Goal: Information Seeking & Learning: Learn about a topic

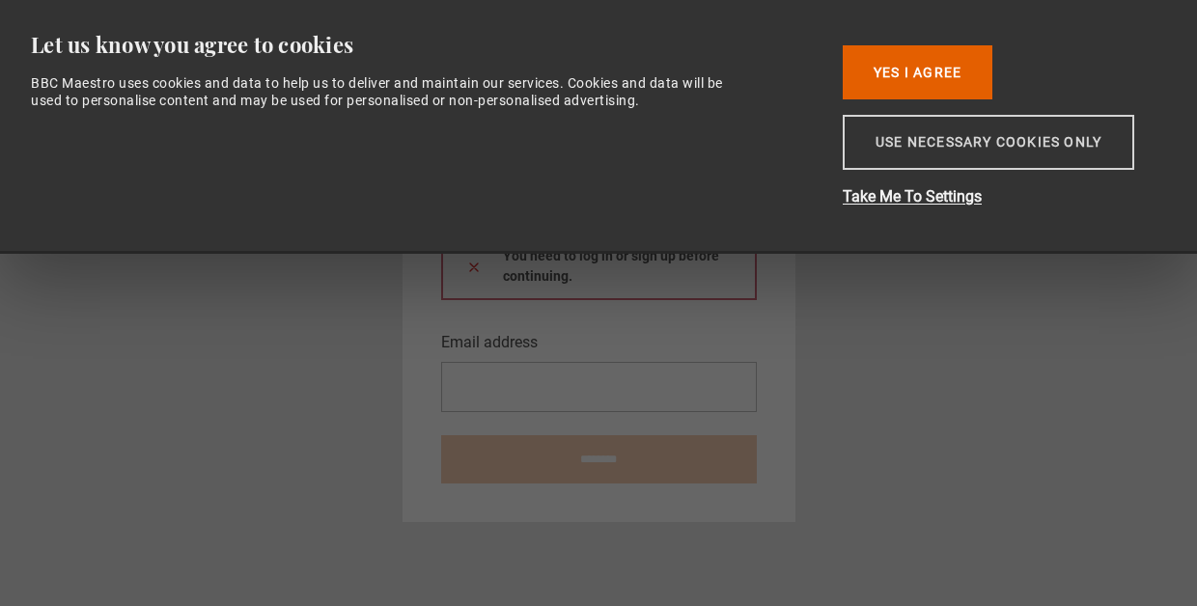
click at [964, 156] on button "Use necessary cookies only" at bounding box center [989, 142] width 292 height 55
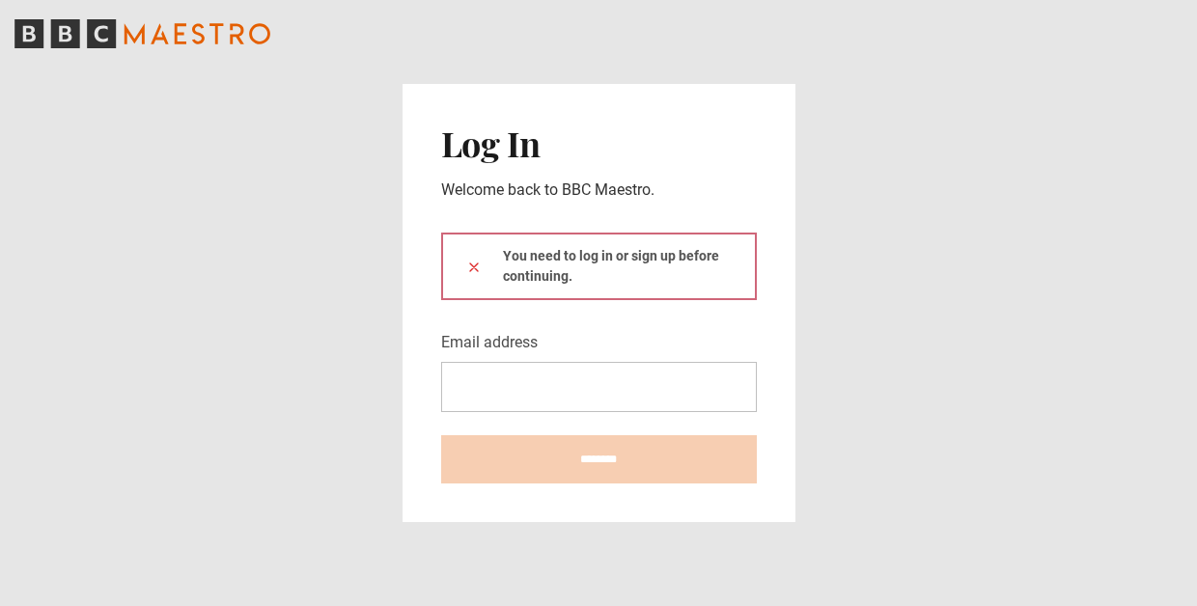
click at [633, 258] on div "You need to log in or sign up before continuing." at bounding box center [599, 267] width 316 height 68
click at [522, 275] on div "You need to log in or sign up before continuing." at bounding box center [599, 267] width 316 height 68
click at [523, 276] on div "You need to log in or sign up before continuing." at bounding box center [599, 267] width 316 height 68
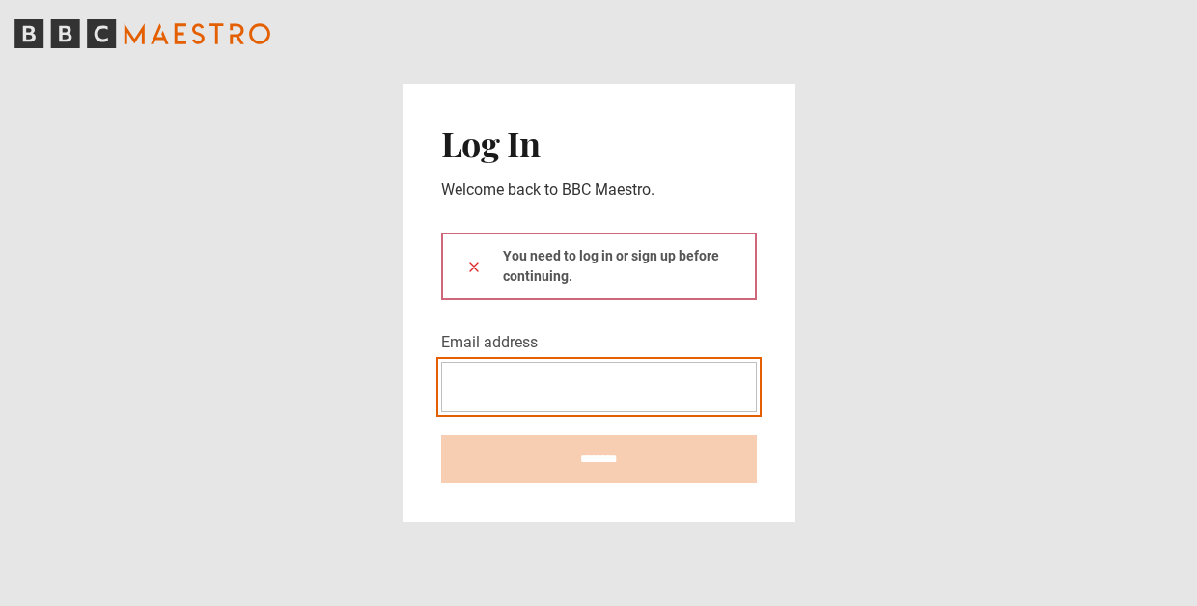
click at [487, 375] on input "Email address" at bounding box center [599, 387] width 316 height 50
type input "**********"
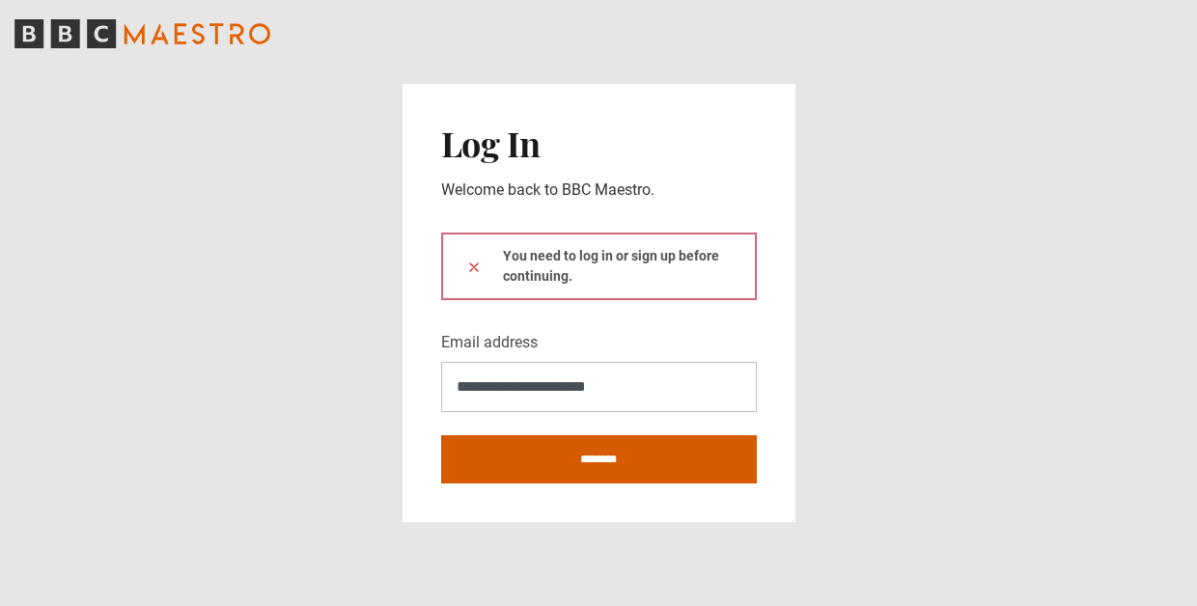
click at [572, 449] on input "********" at bounding box center [599, 460] width 316 height 48
type input "**********"
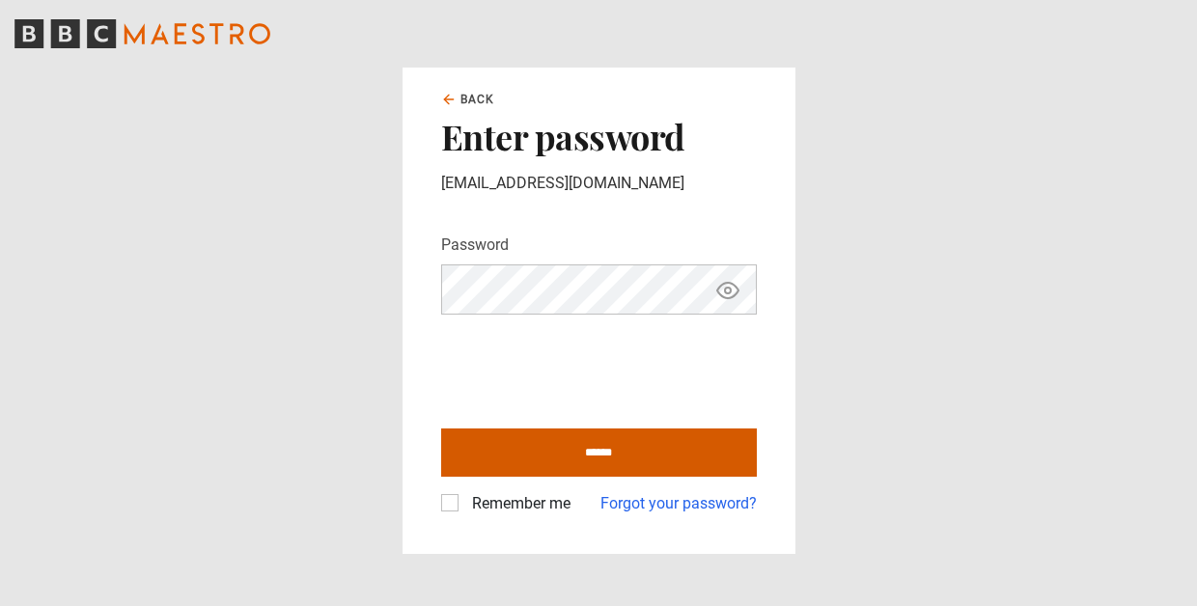
click at [539, 458] on input "******" at bounding box center [599, 453] width 316 height 48
type input "**********"
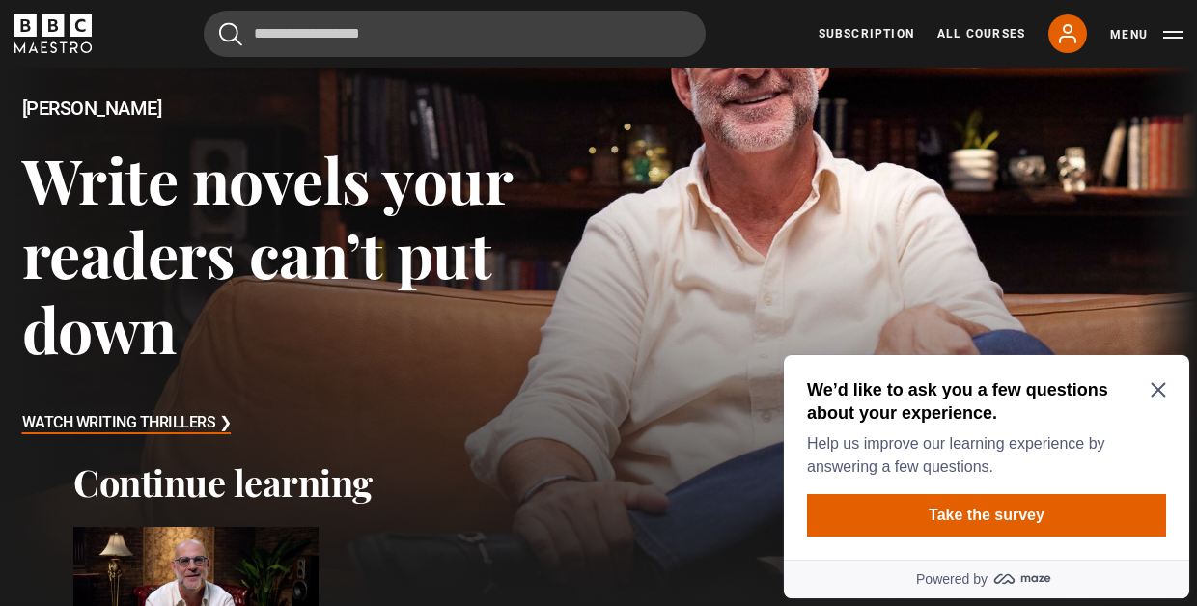
scroll to position [140, 0]
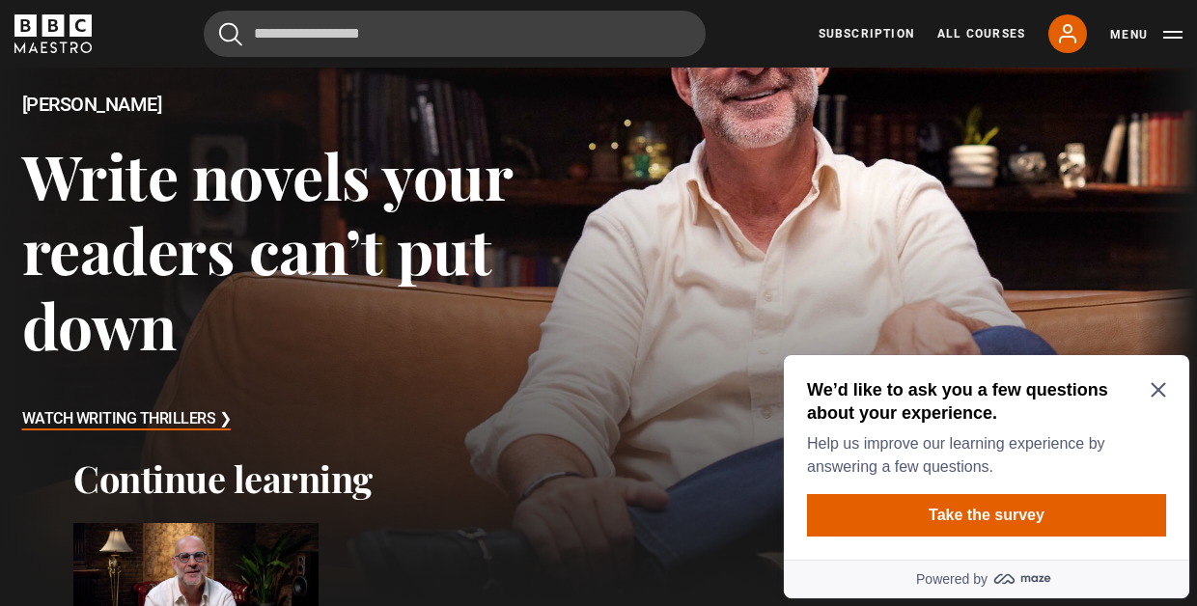
click at [1158, 390] on icon "Close Maze Prompt" at bounding box center [1158, 390] width 14 height 14
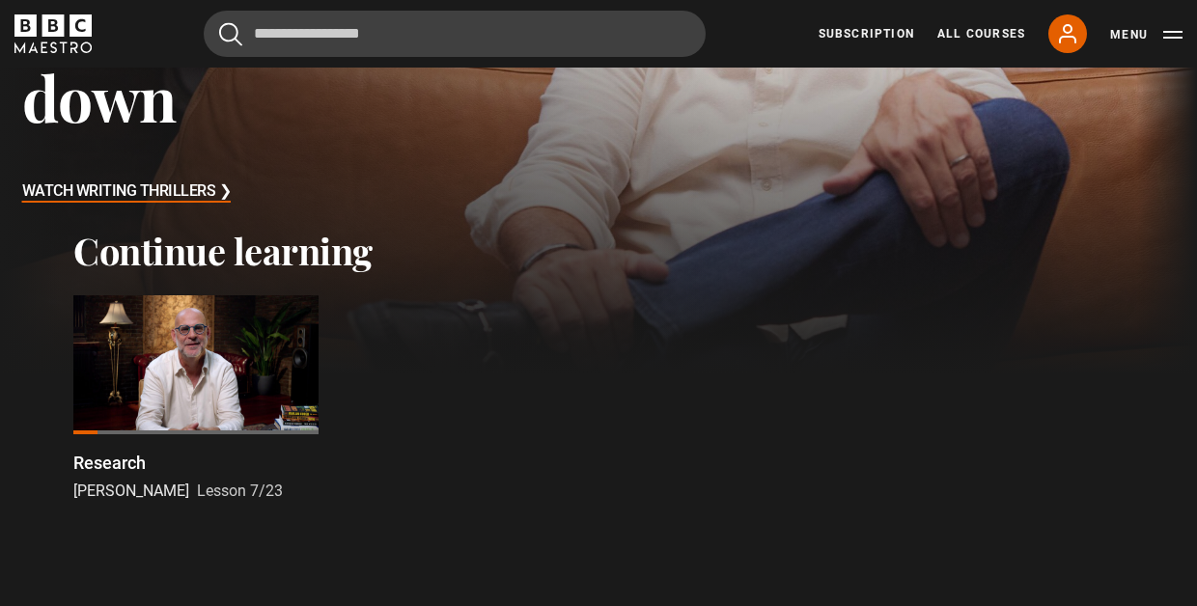
scroll to position [407, 0]
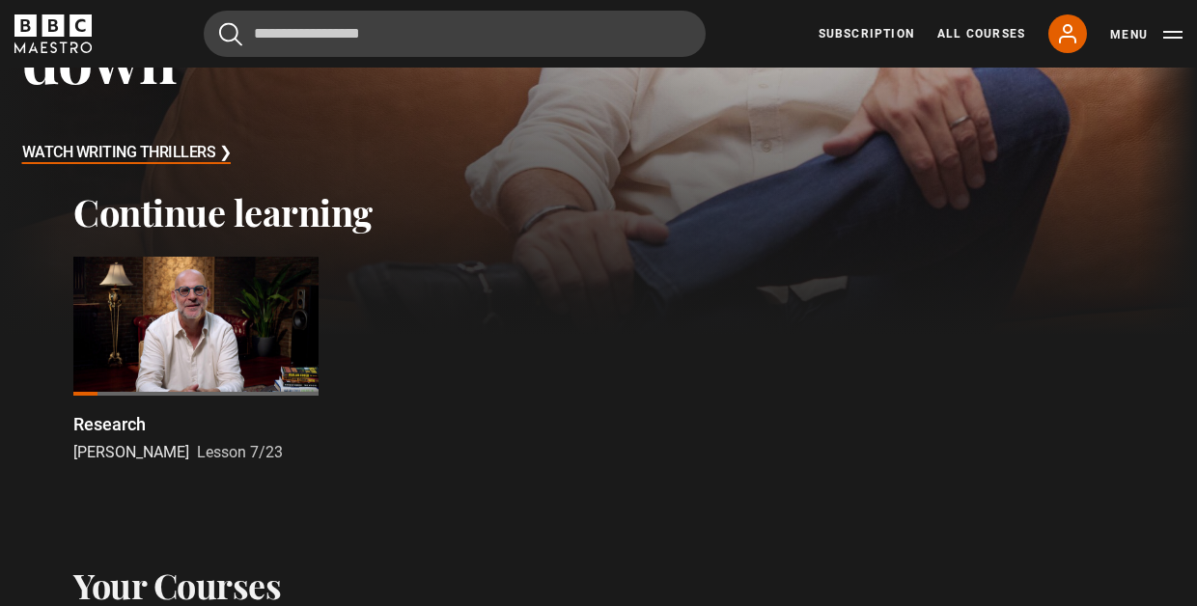
click at [159, 294] on div at bounding box center [195, 326] width 245 height 138
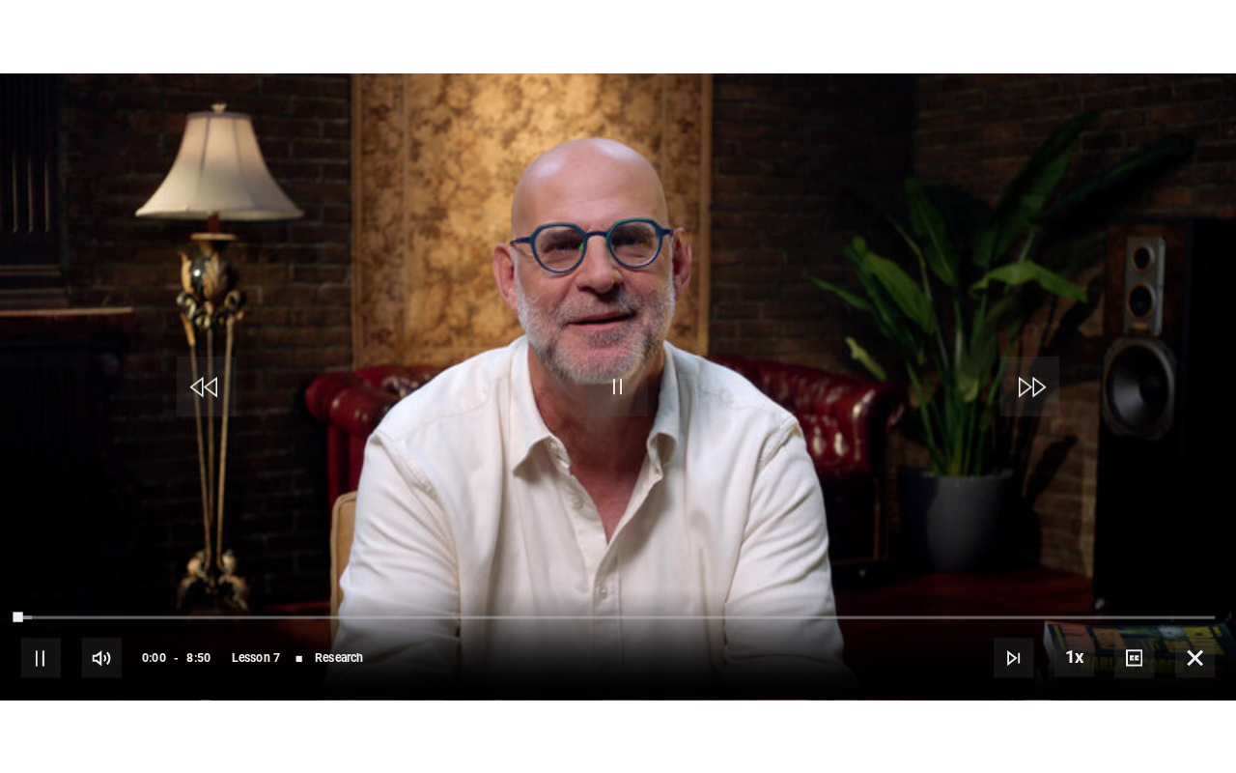
scroll to position [510, 0]
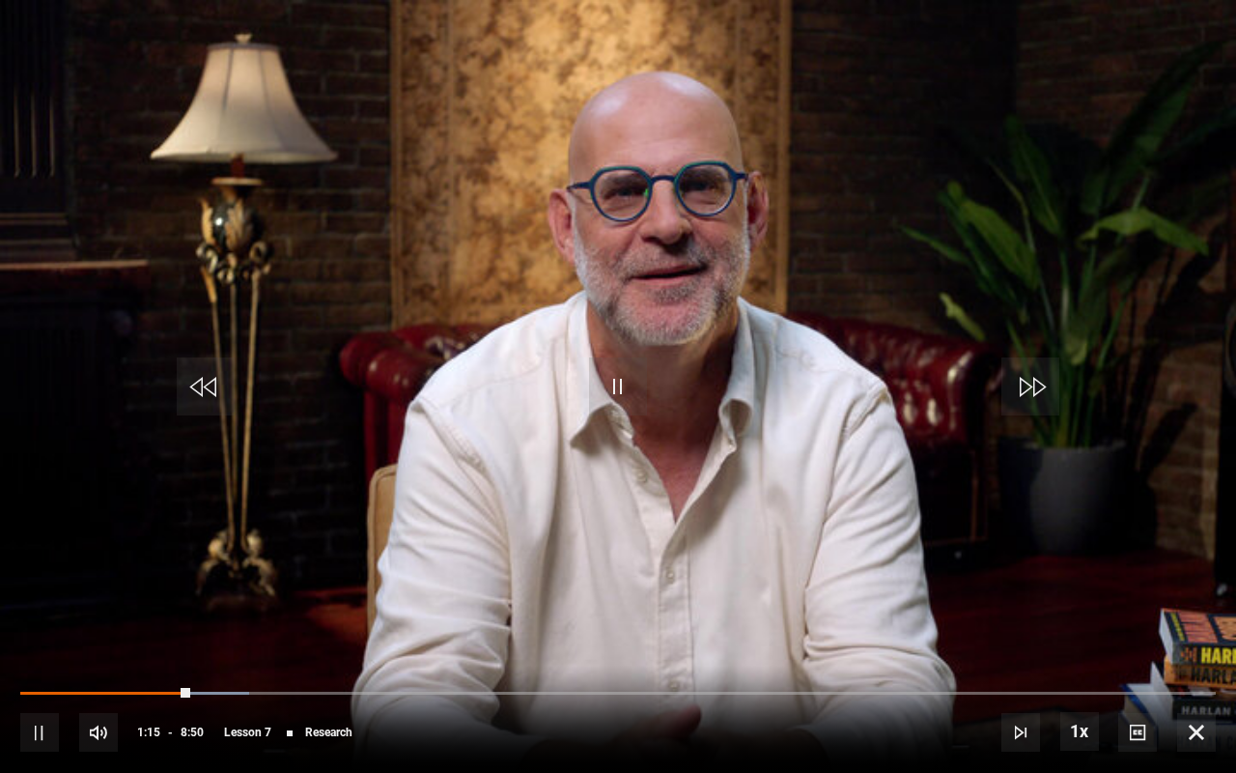
click at [608, 392] on span "Video Player" at bounding box center [618, 386] width 58 height 58
click at [608, 393] on span "Video Player" at bounding box center [618, 386] width 58 height 58
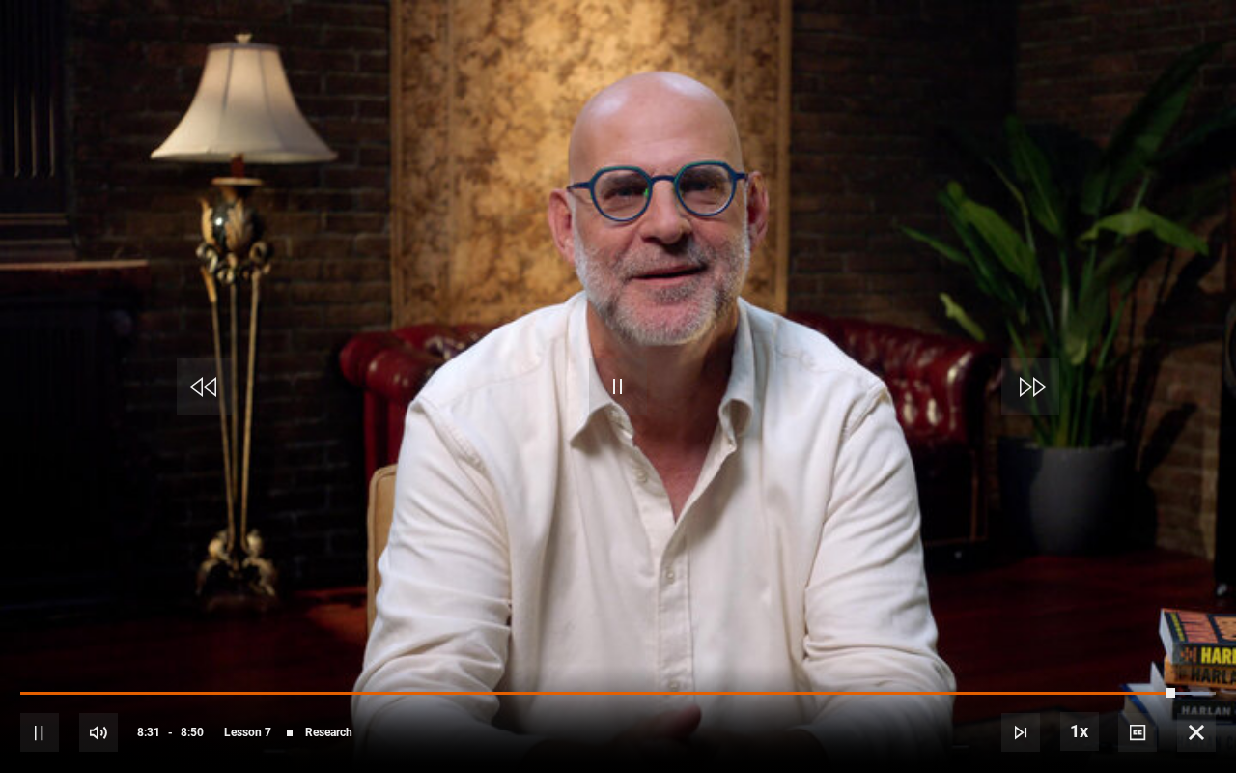
click at [617, 376] on span "Video Player" at bounding box center [618, 386] width 58 height 58
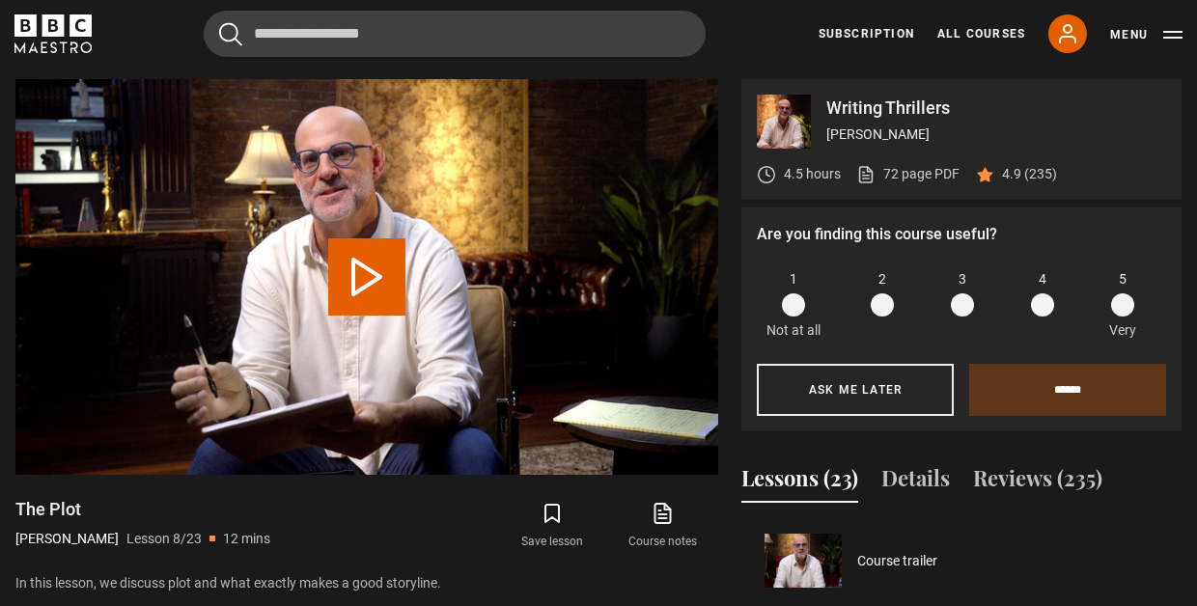
scroll to position [595, 0]
click at [365, 271] on button "Play Lesson The Plot" at bounding box center [366, 277] width 77 height 77
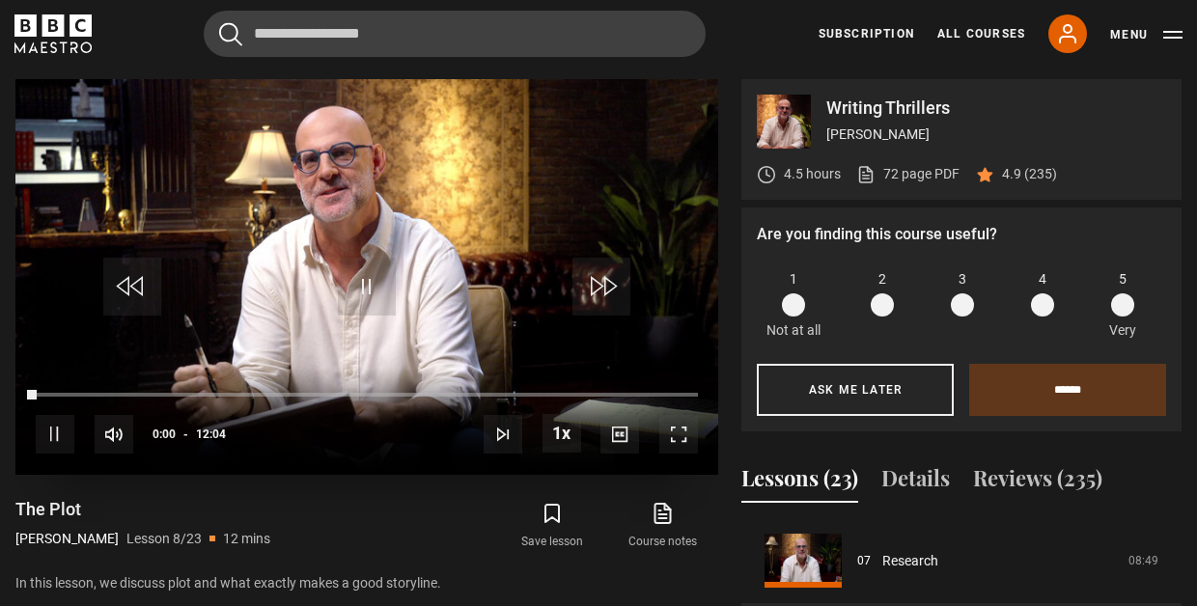
click at [674, 428] on span "Video Player" at bounding box center [679, 434] width 39 height 39
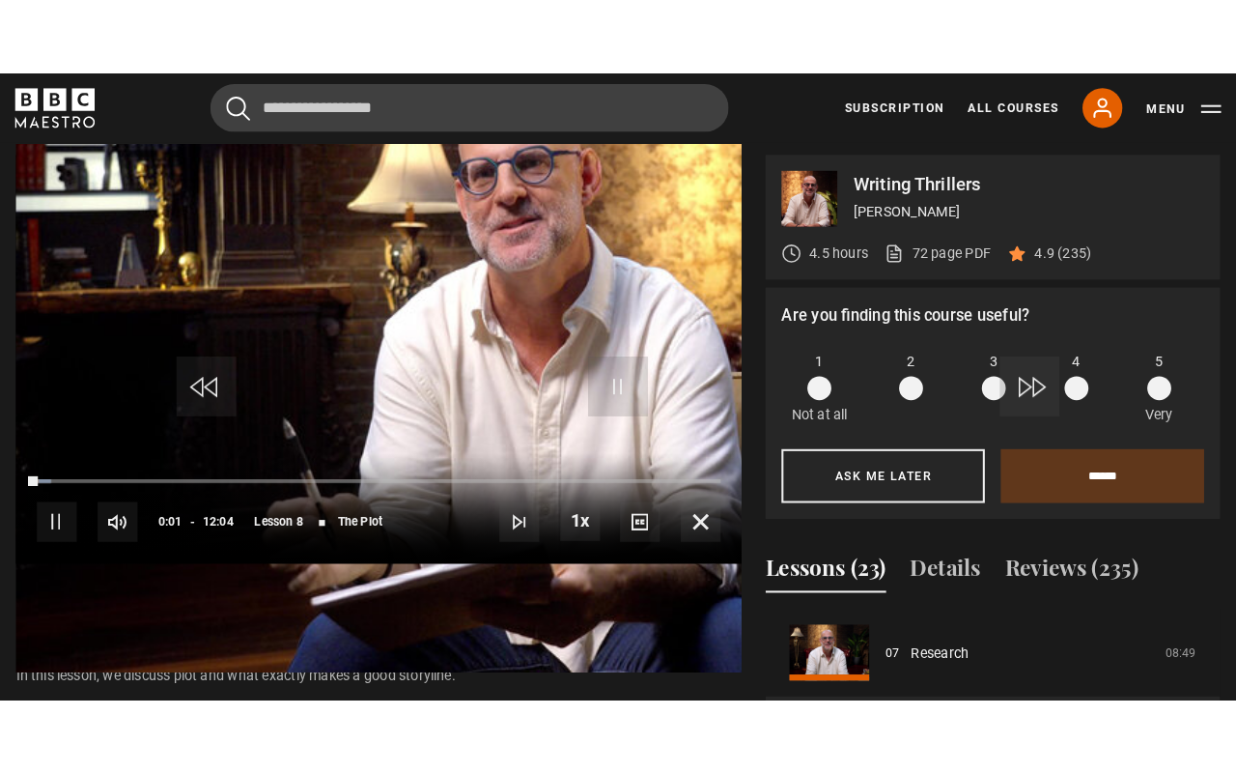
scroll to position [0, 0]
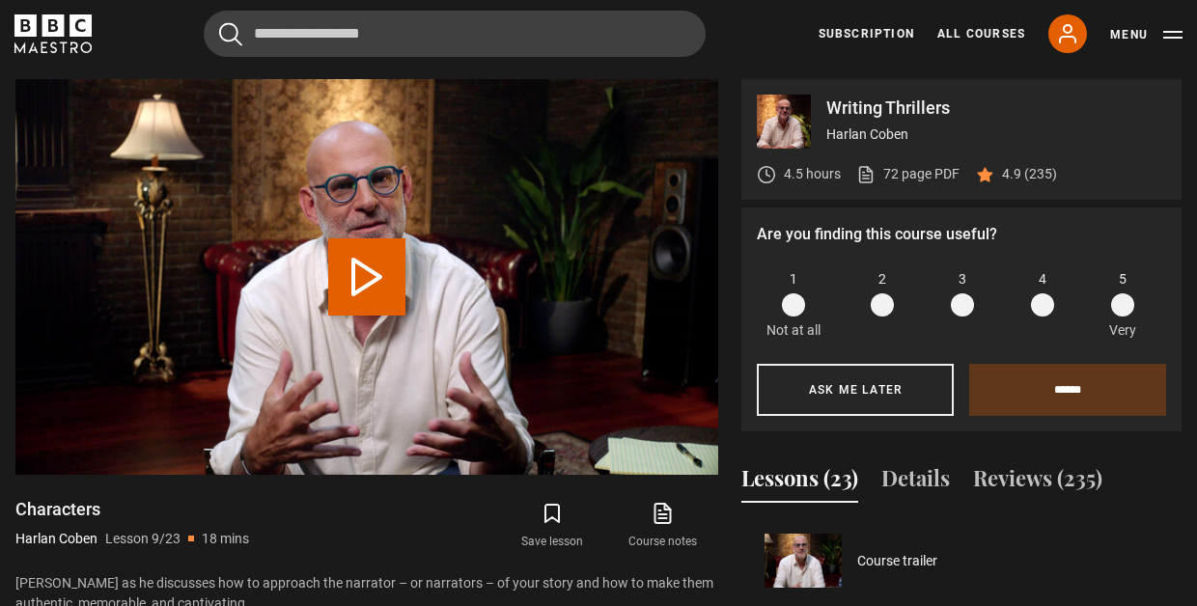
scroll to position [680, 0]
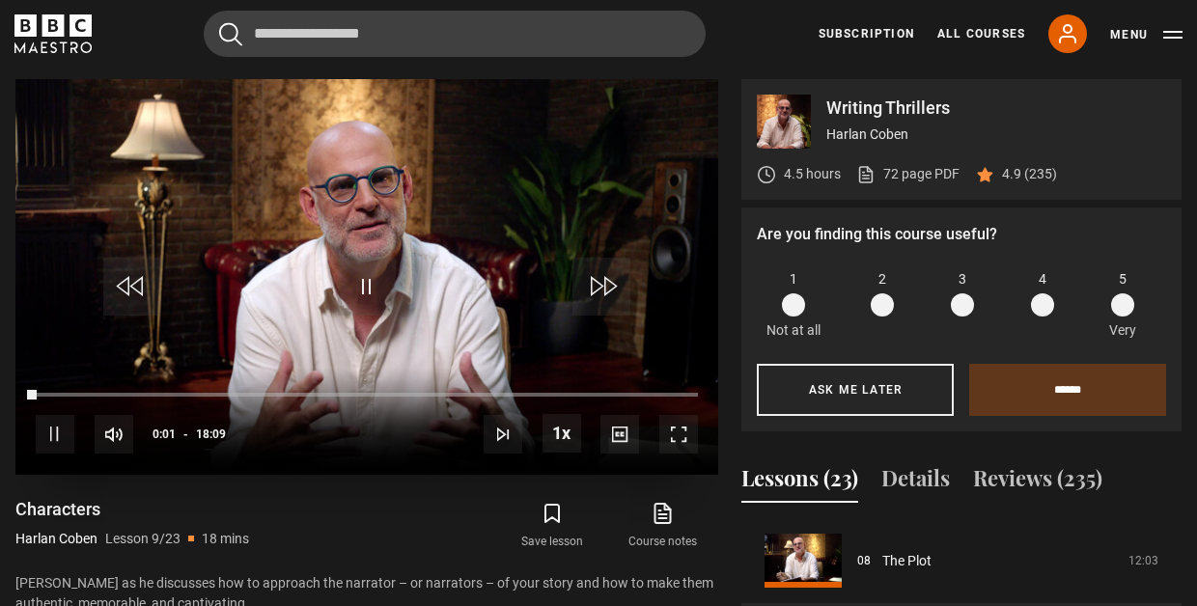
click at [687, 430] on span "Video Player" at bounding box center [679, 434] width 39 height 39
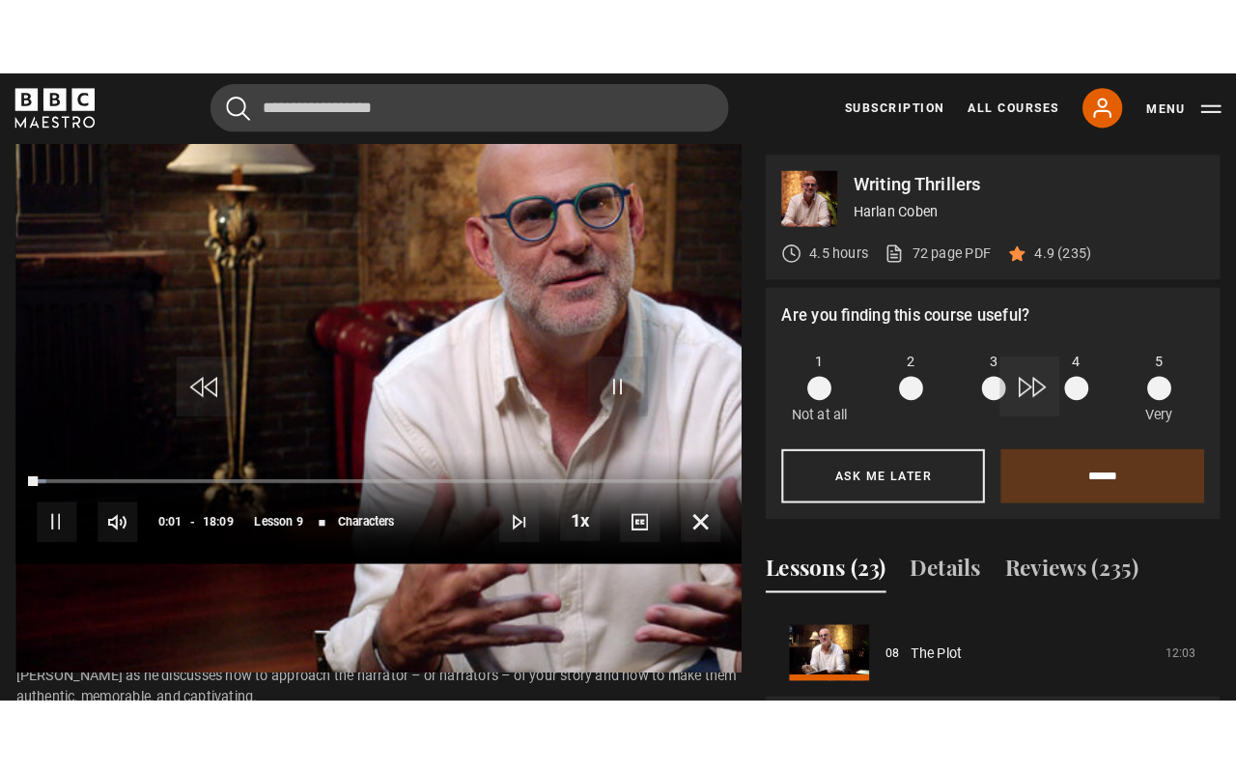
scroll to position [0, 0]
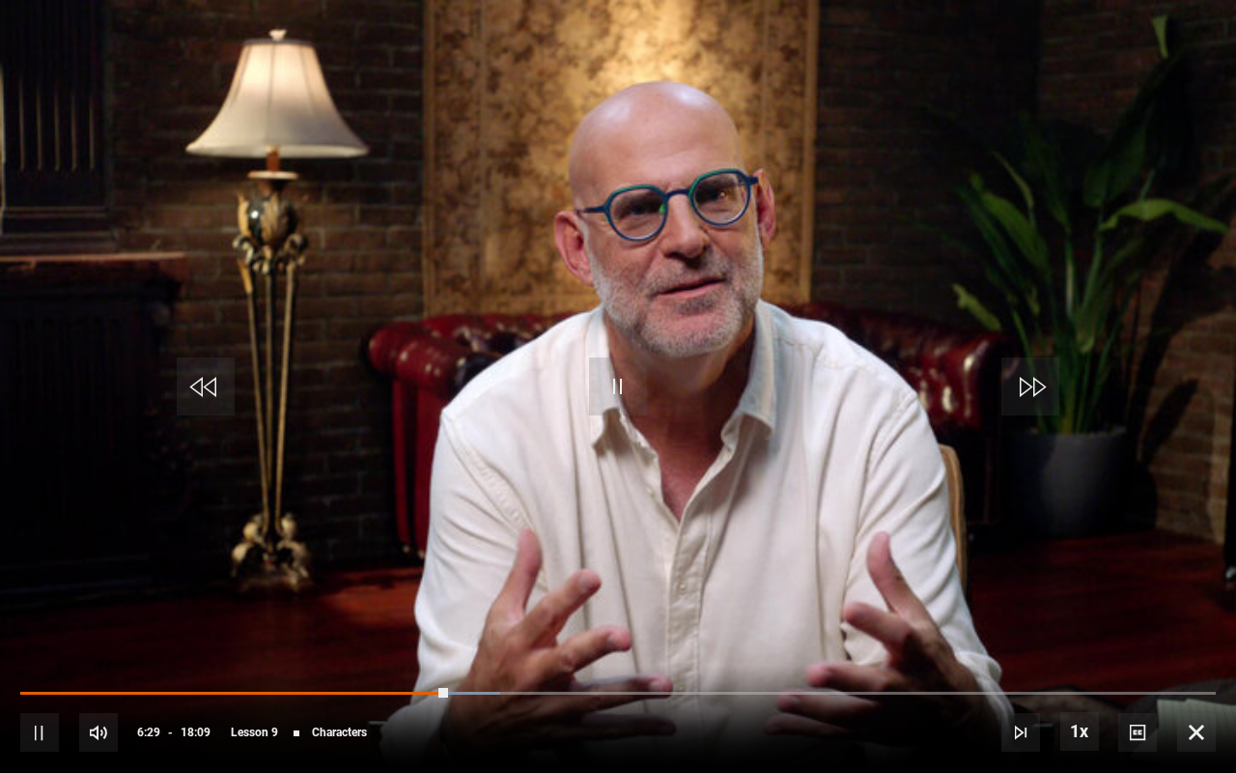
click at [621, 388] on span "Video Player" at bounding box center [618, 386] width 58 height 58
click at [621, 389] on span "Video Player" at bounding box center [618, 386] width 58 height 58
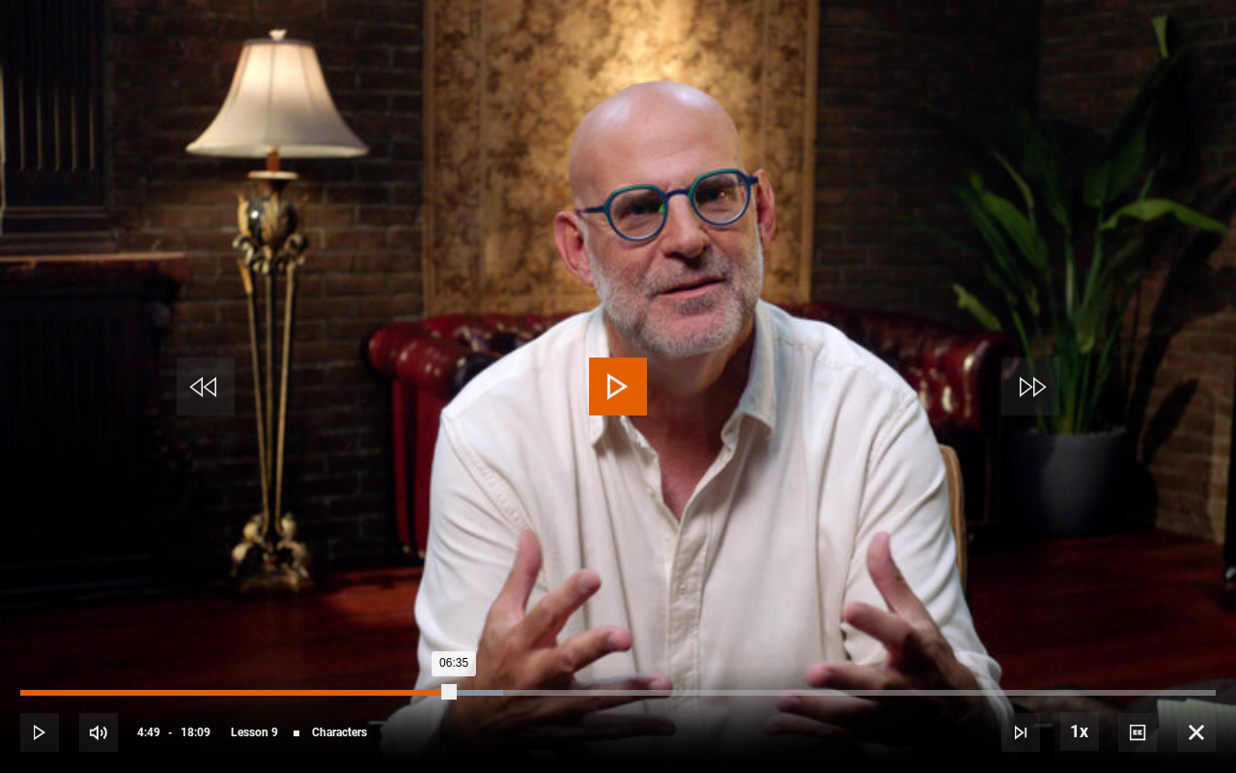
click at [338, 605] on div "Loaded : 40.36% 04:49 06:35" at bounding box center [618, 693] width 1196 height 6
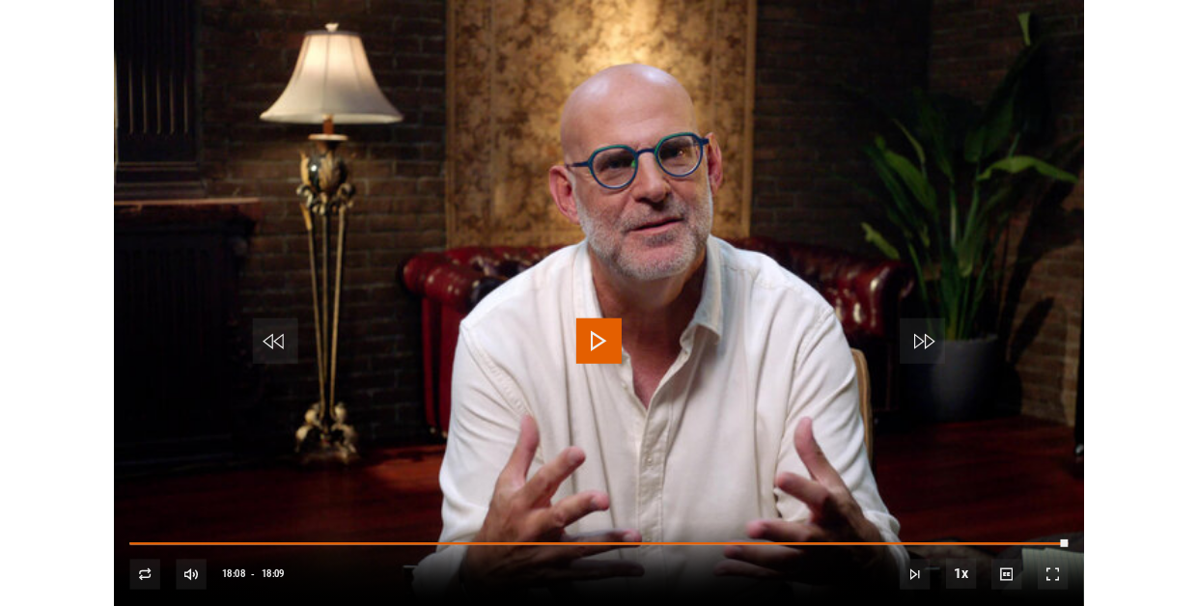
scroll to position [798, 0]
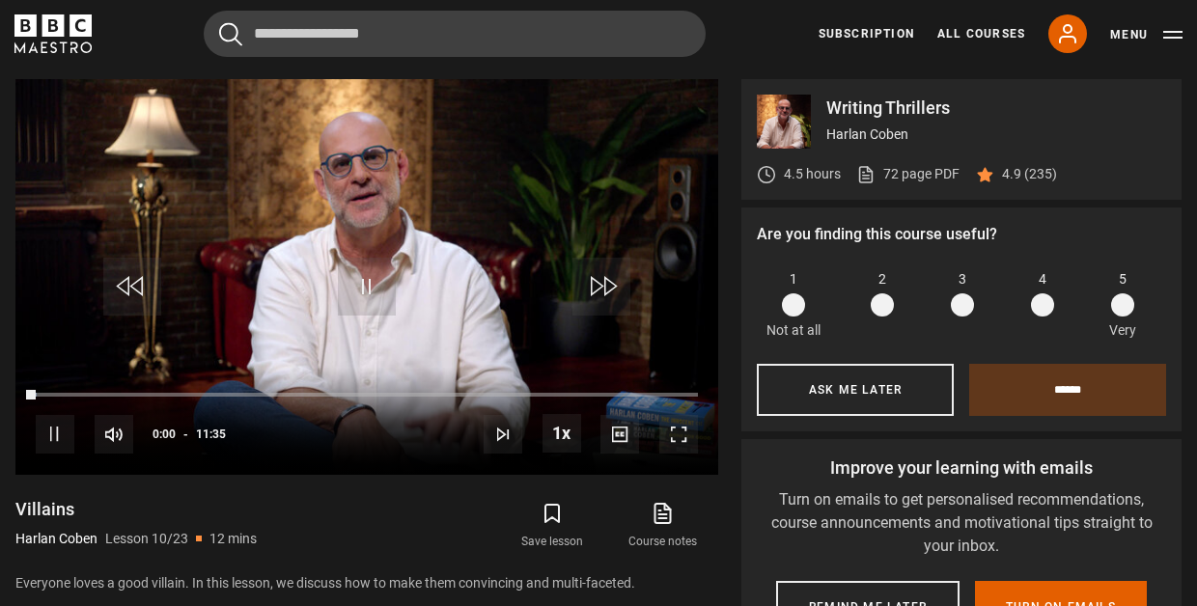
scroll to position [765, 0]
click at [673, 430] on span "Video Player" at bounding box center [679, 434] width 39 height 39
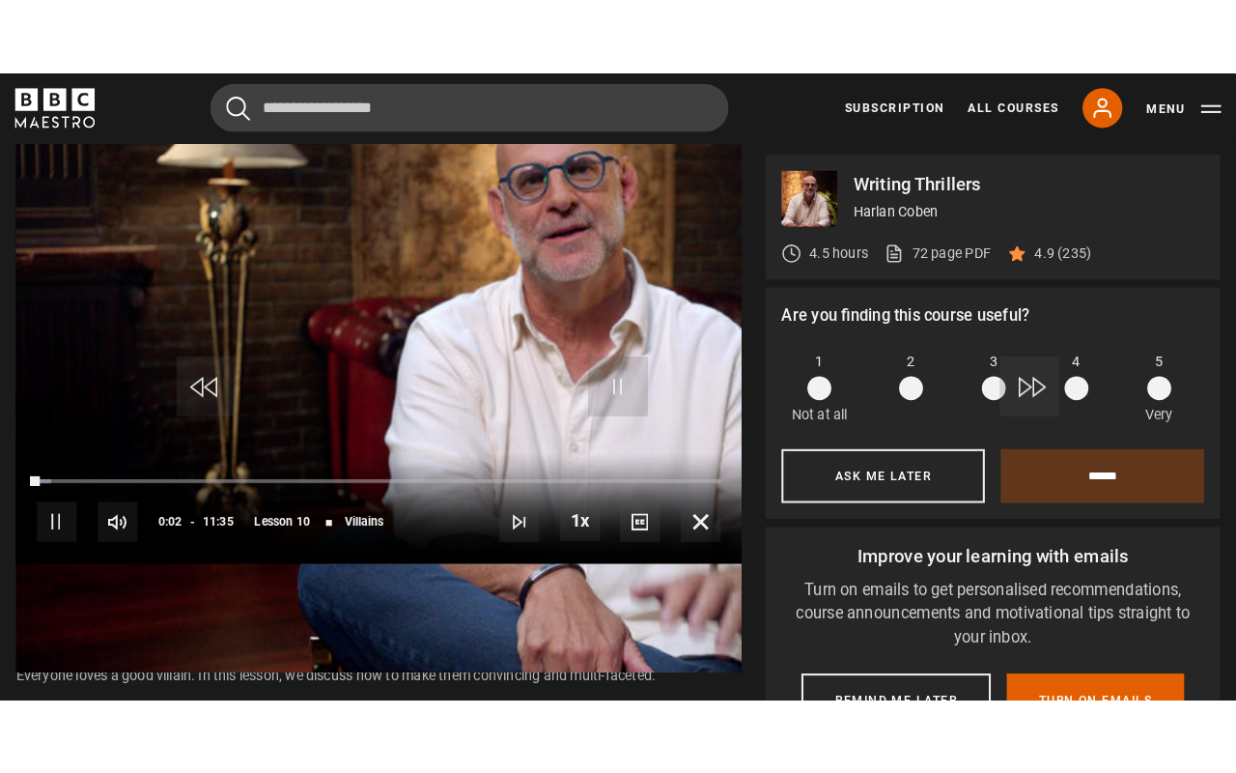
scroll to position [0, 0]
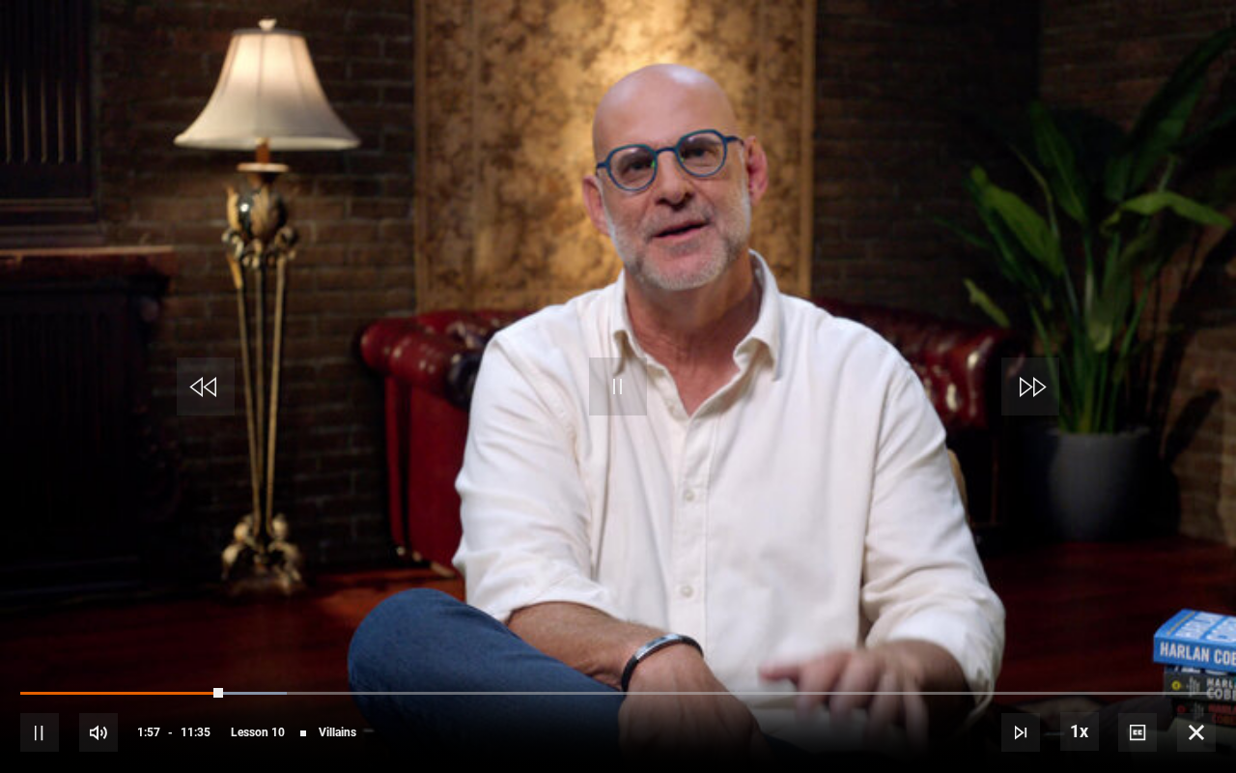
click at [624, 403] on span "Video Player" at bounding box center [618, 386] width 58 height 58
click at [435, 527] on video "Video Player" at bounding box center [618, 386] width 1236 height 773
click at [627, 364] on span "Video Player" at bounding box center [618, 386] width 58 height 58
click at [884, 147] on video "Video Player" at bounding box center [618, 386] width 1236 height 773
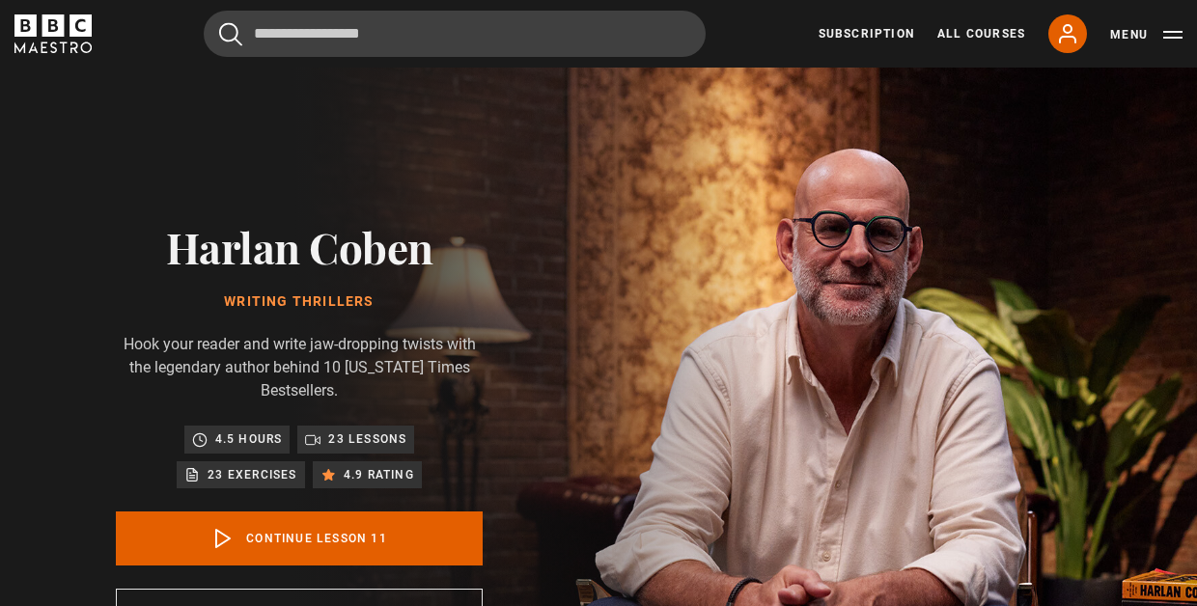
scroll to position [798, 0]
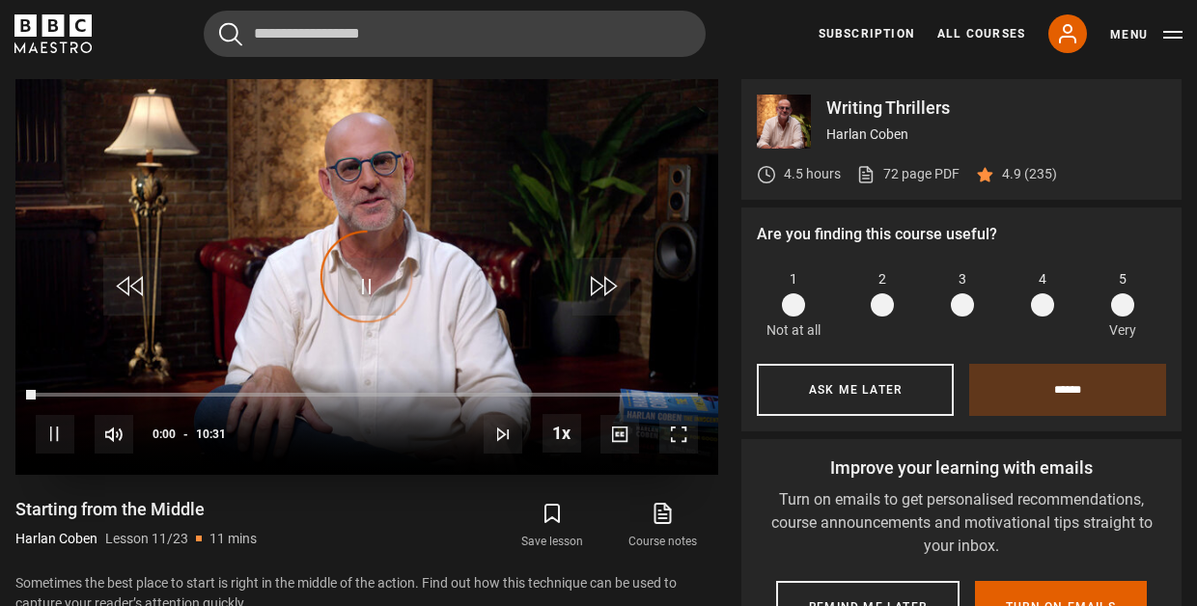
click at [679, 429] on span "Video Player" at bounding box center [679, 434] width 39 height 39
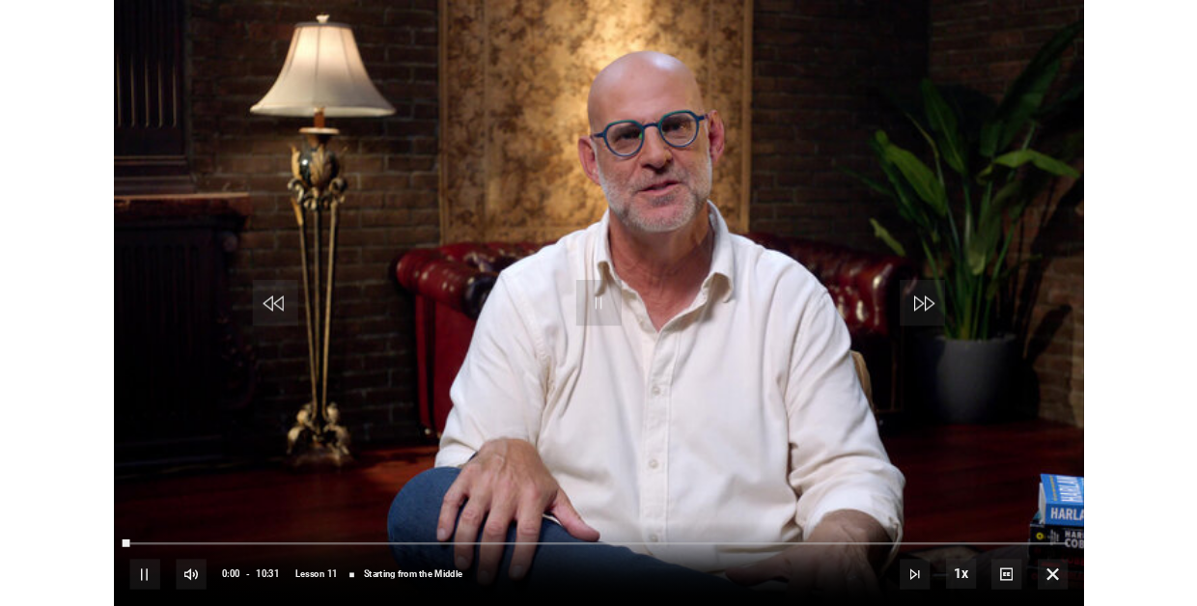
scroll to position [0, 0]
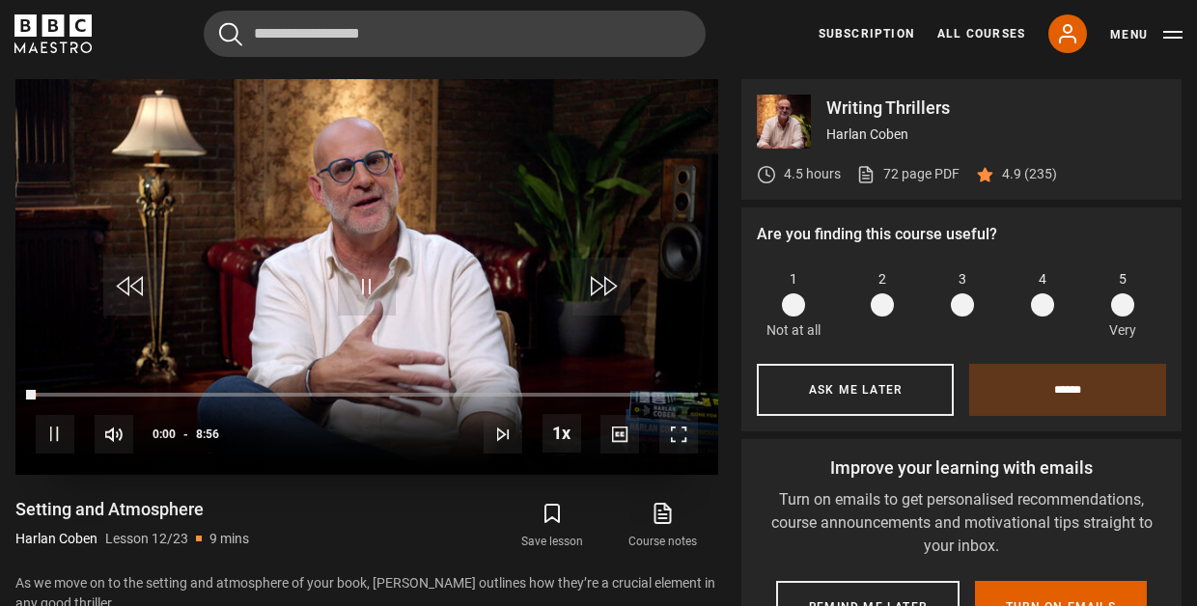
click at [374, 300] on span "Video Player" at bounding box center [367, 287] width 58 height 58
